Goal: Find specific page/section: Find specific page/section

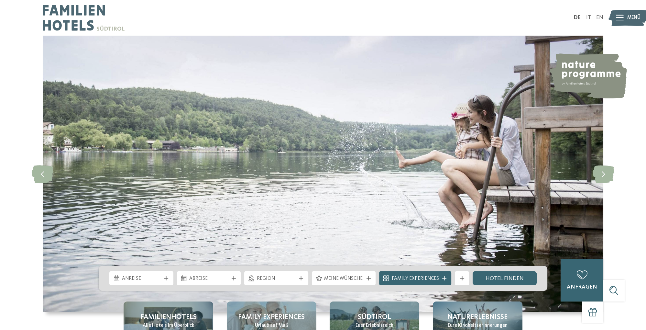
click at [625, 19] on img at bounding box center [627, 18] width 39 height 20
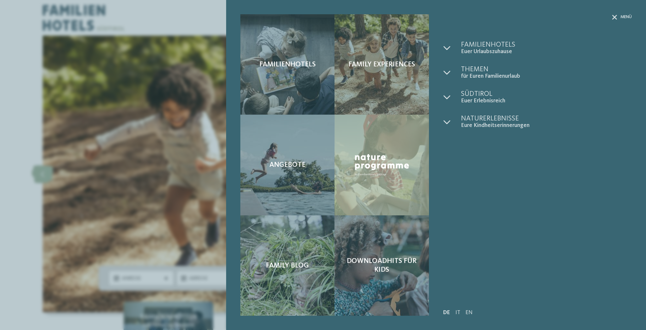
click at [625, 19] on span "Menü" at bounding box center [625, 17] width 11 height 6
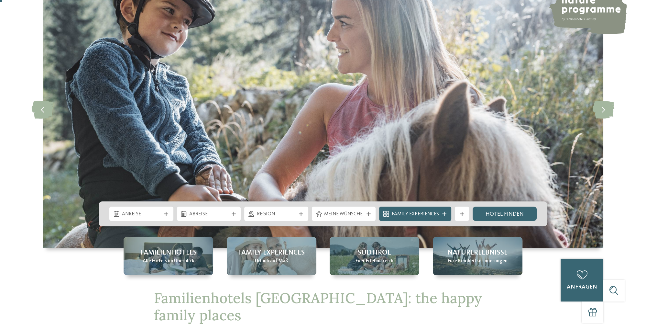
scroll to position [68, 0]
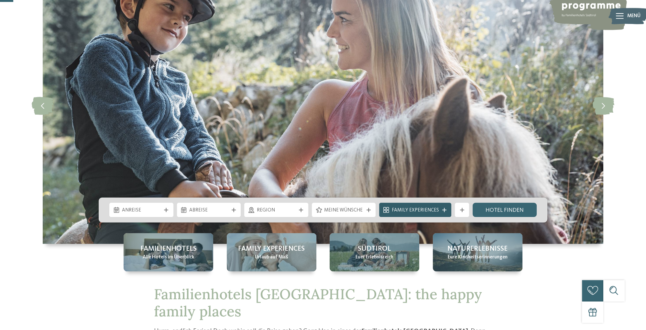
click at [431, 207] on span "Family Experiences" at bounding box center [415, 210] width 47 height 7
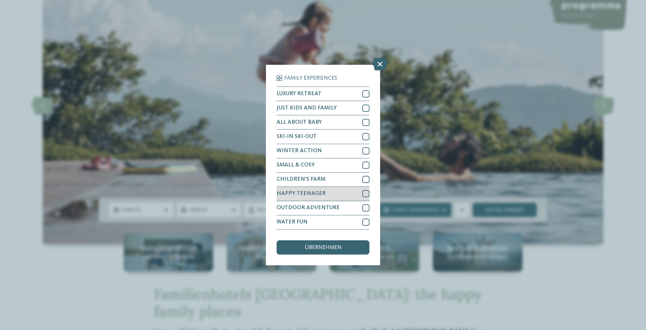
click at [365, 192] on div at bounding box center [365, 193] width 7 height 7
click at [358, 245] on div "übernehmen" at bounding box center [323, 247] width 93 height 14
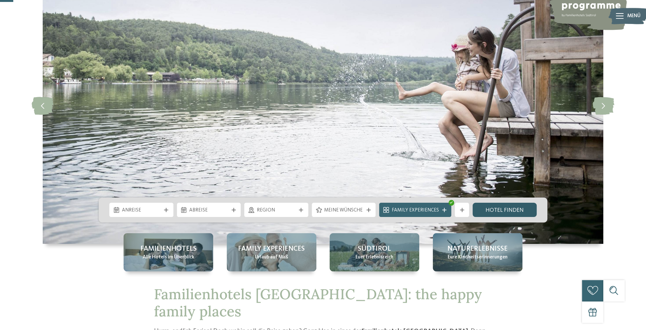
click at [499, 209] on link "Hotel finden" at bounding box center [505, 209] width 64 height 14
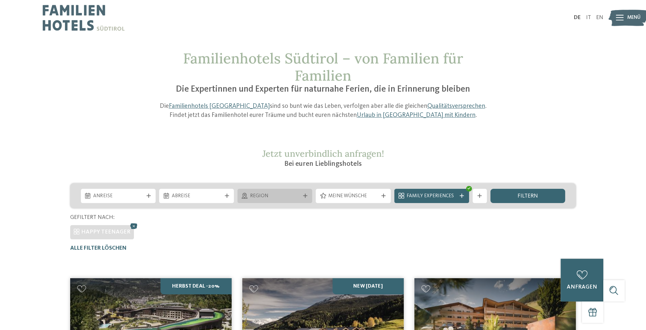
click at [306, 197] on icon at bounding box center [305, 195] width 4 height 4
